Goal: Check status: Check status

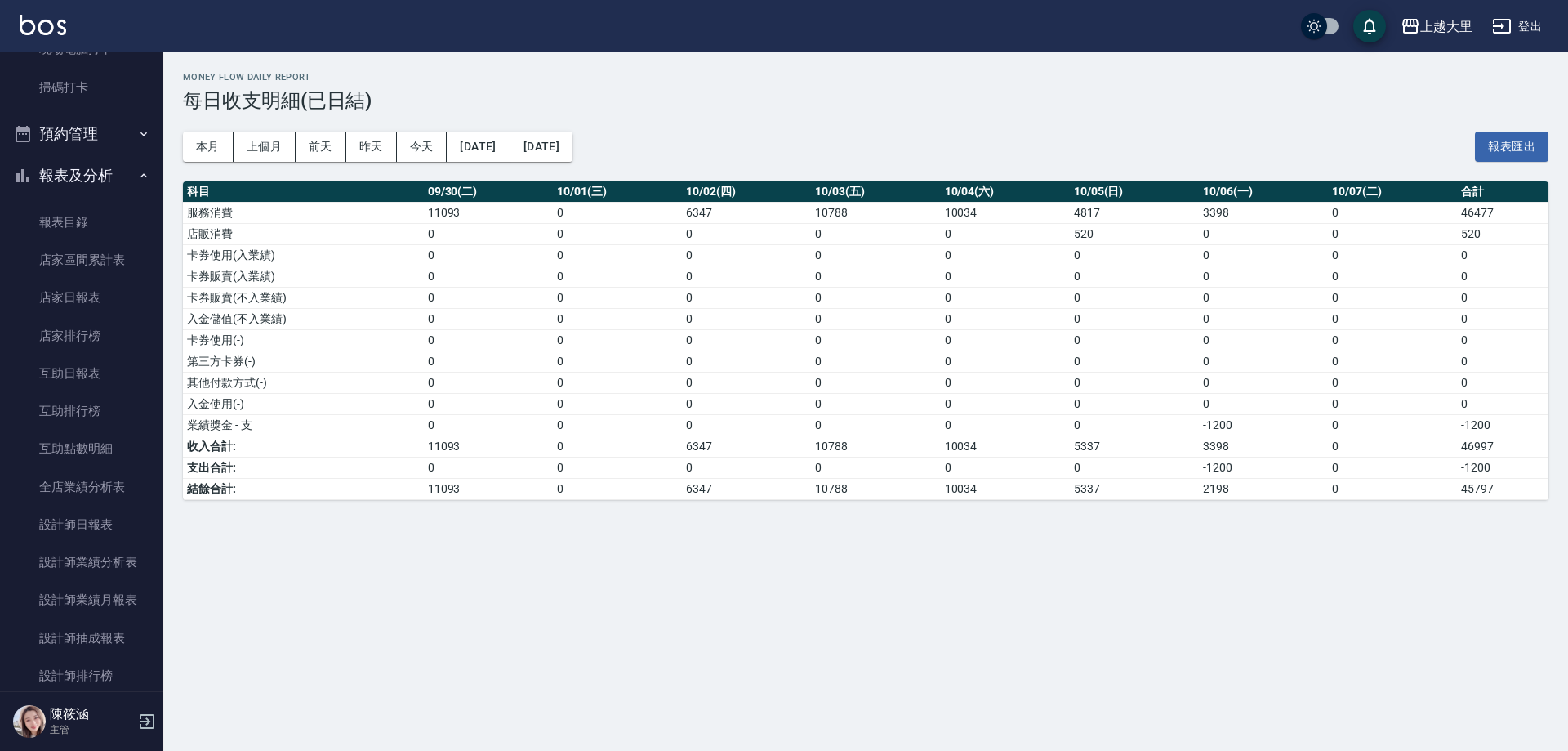
scroll to position [579, 0]
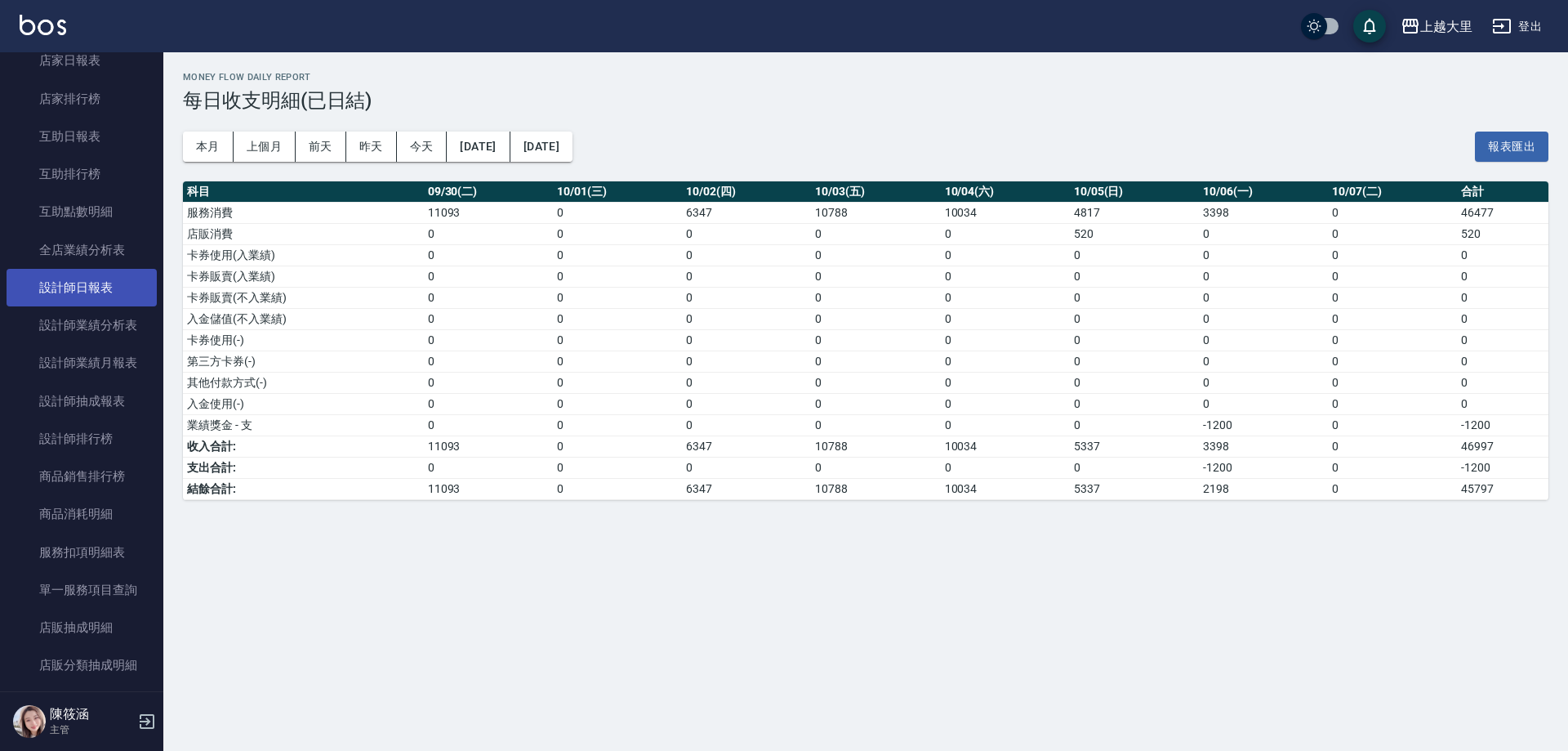
click at [98, 293] on link "設計師日報表" at bounding box center [81, 287] width 151 height 37
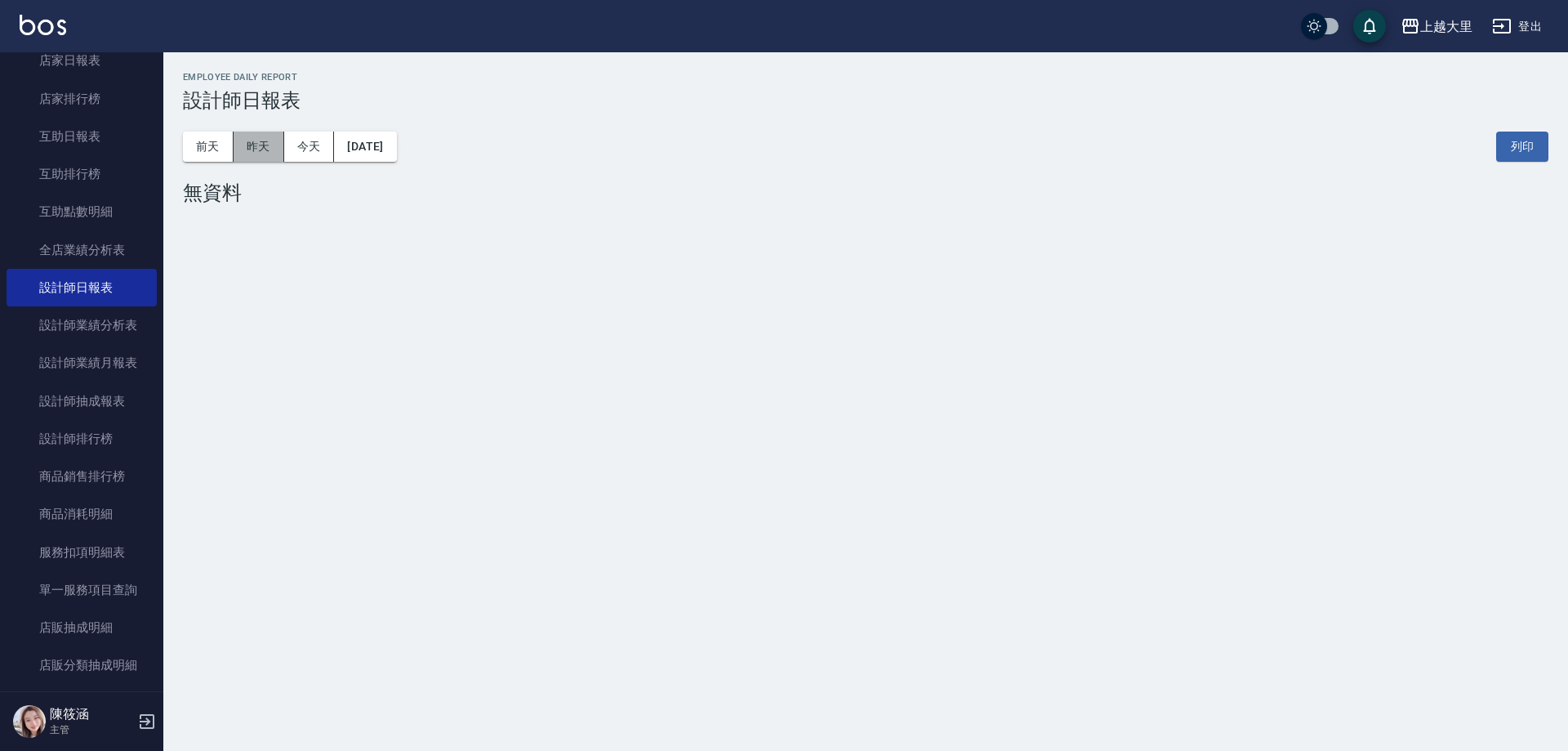
click at [234, 142] on button "昨天" at bounding box center [259, 146] width 51 height 30
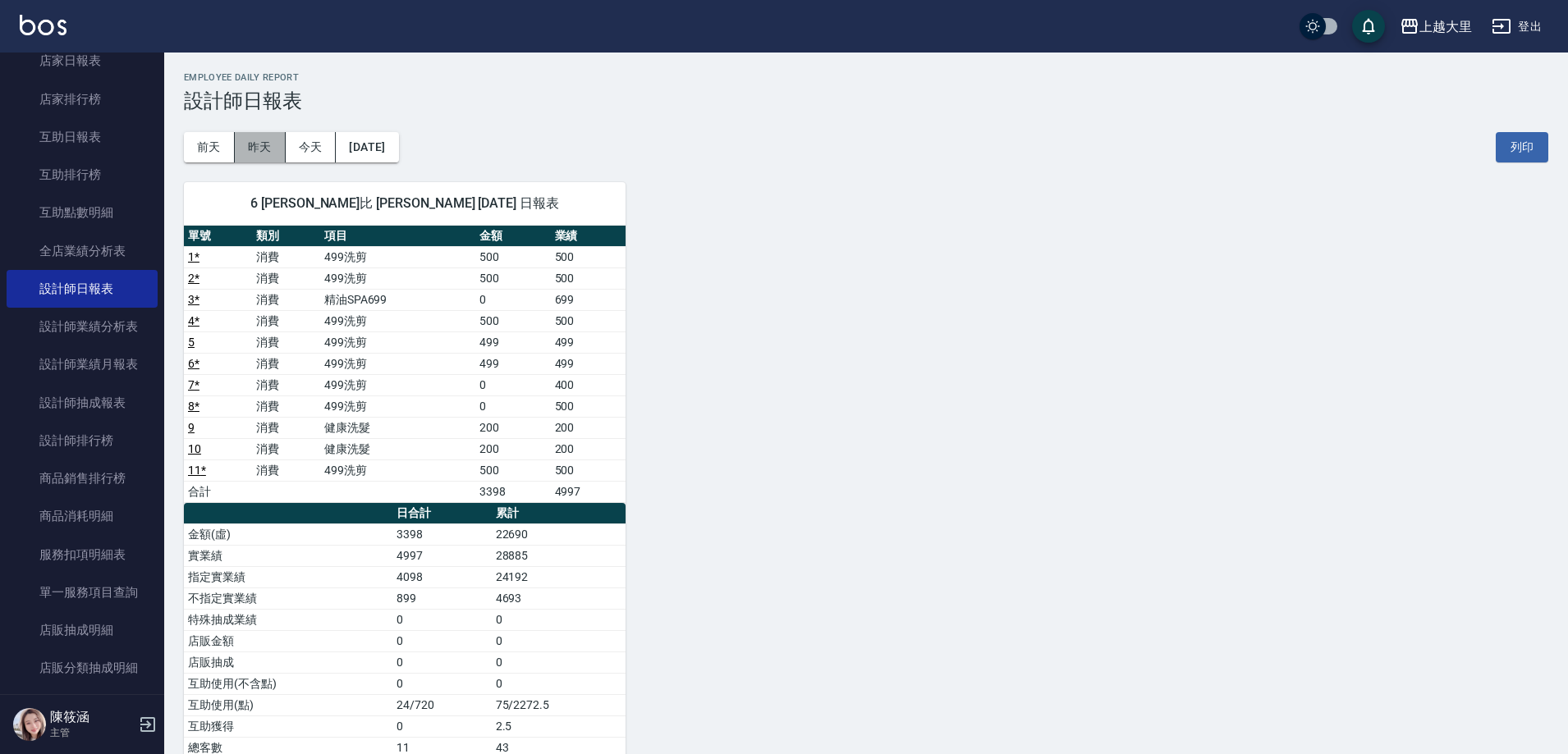
click at [236, 143] on button "昨天" at bounding box center [260, 147] width 51 height 30
click at [226, 151] on button "前天" at bounding box center [209, 147] width 51 height 30
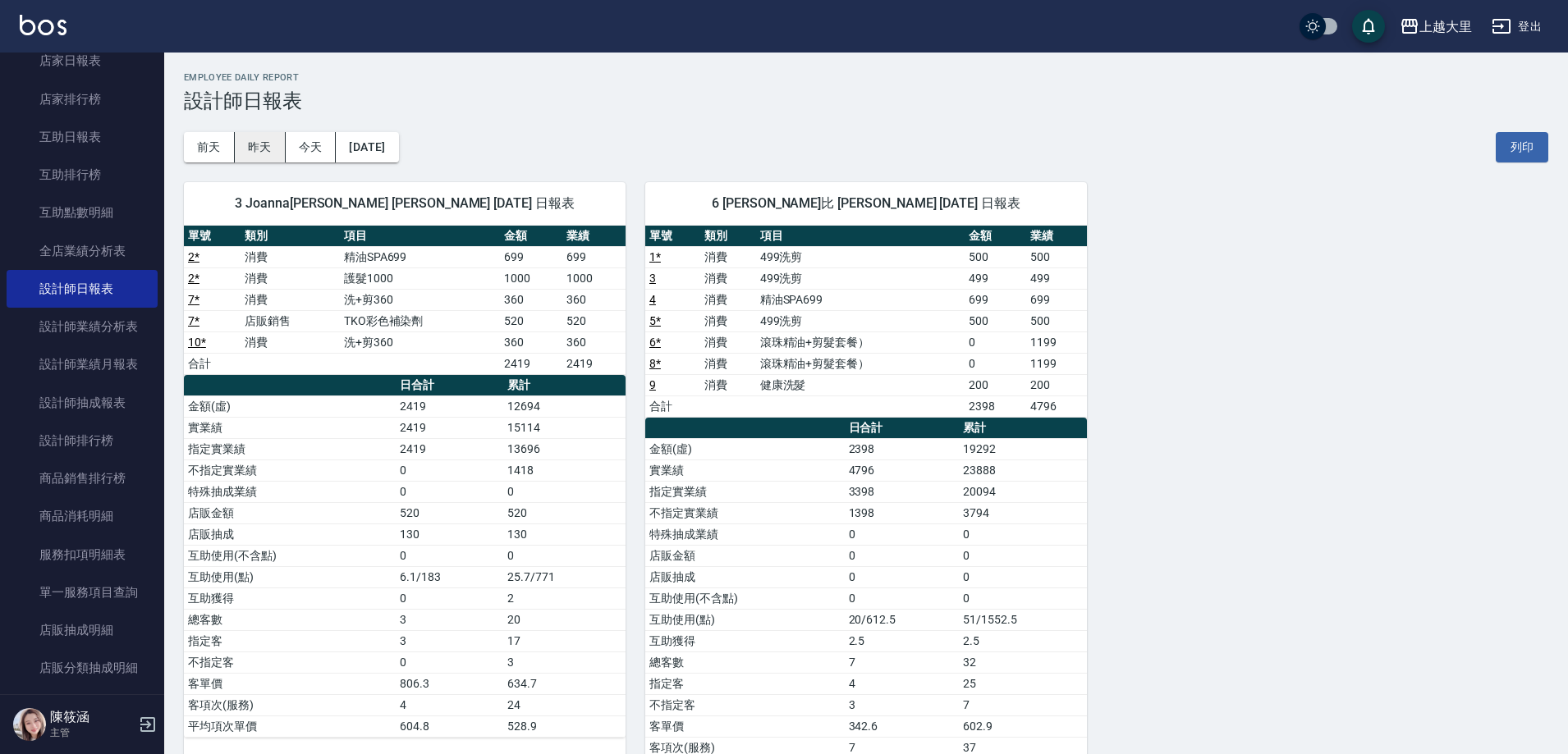
click at [276, 153] on button "昨天" at bounding box center [260, 147] width 51 height 30
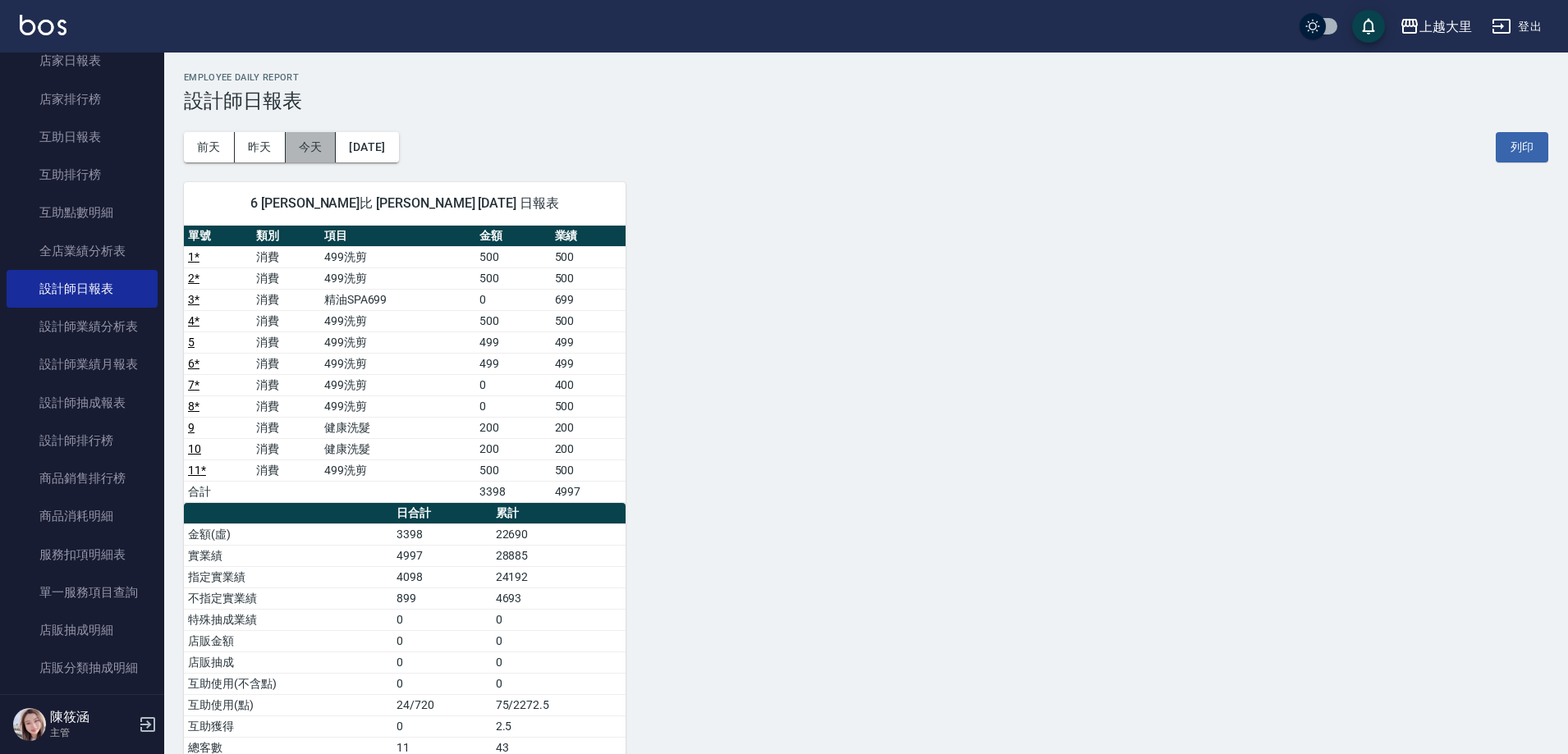
click at [311, 141] on button "今天" at bounding box center [311, 147] width 51 height 30
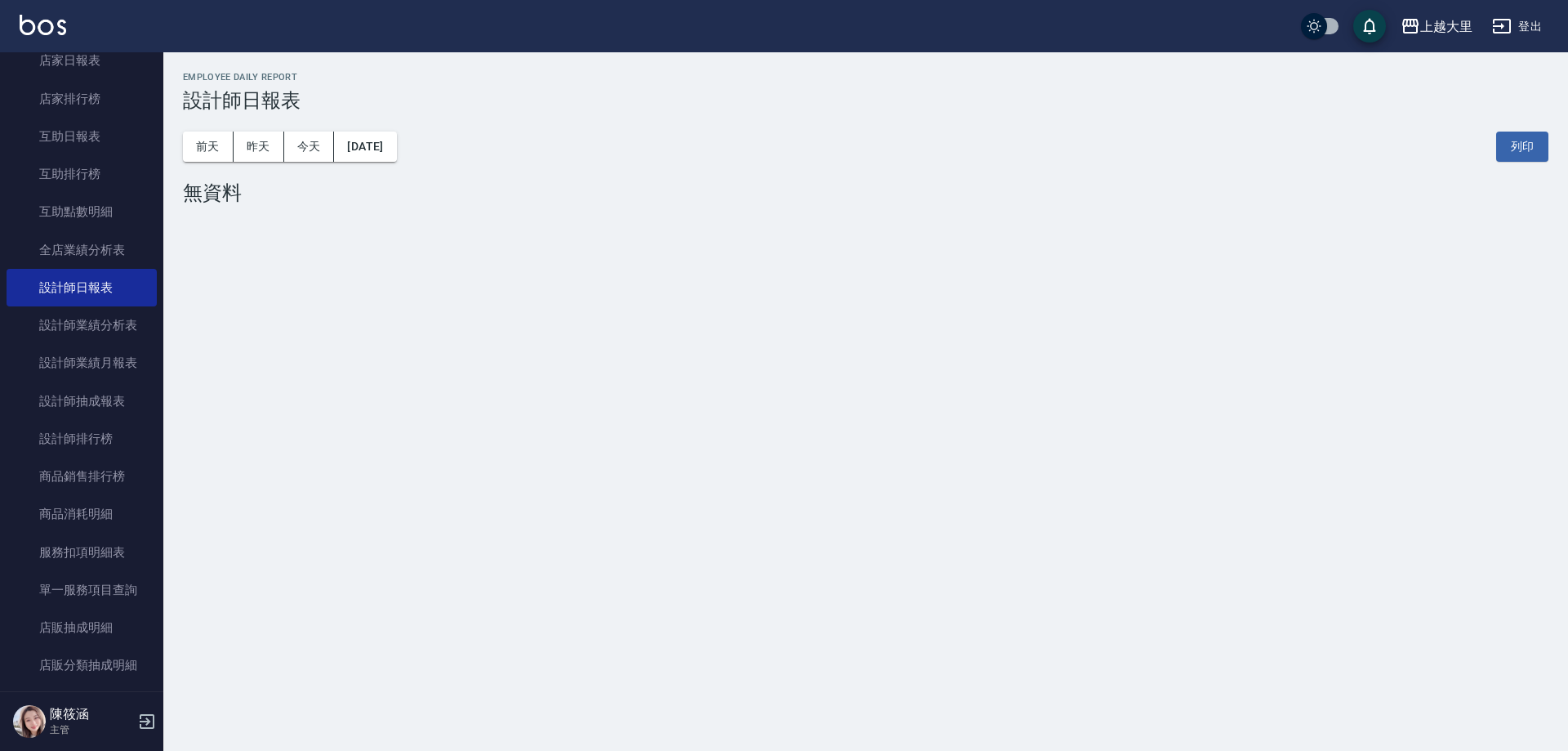
click at [778, 258] on div "上越大里 [DATE] 設計師日報表 列印時間： [DATE][PHONE_NUMBER]:49 Employee Daily Report 設計師日報表 […" at bounding box center [784, 376] width 1568 height 751
